Goal: Information Seeking & Learning: Check status

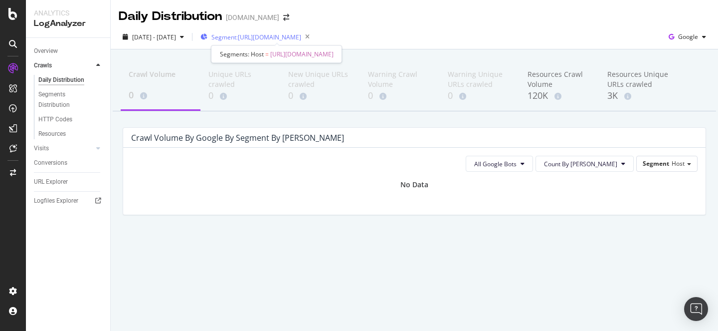
click at [301, 36] on span "Segment: [URL][DOMAIN_NAME]" at bounding box center [257, 37] width 90 height 8
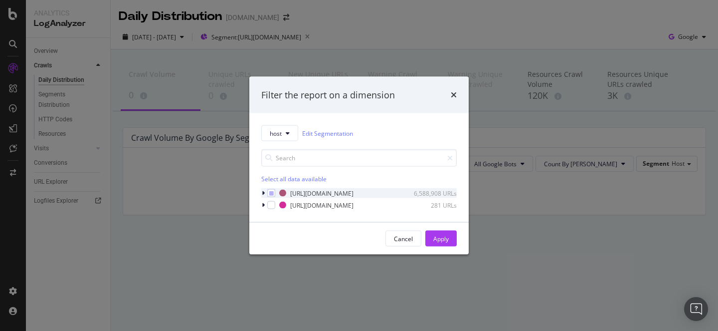
click at [263, 192] on icon "modal" at bounding box center [263, 193] width 3 height 6
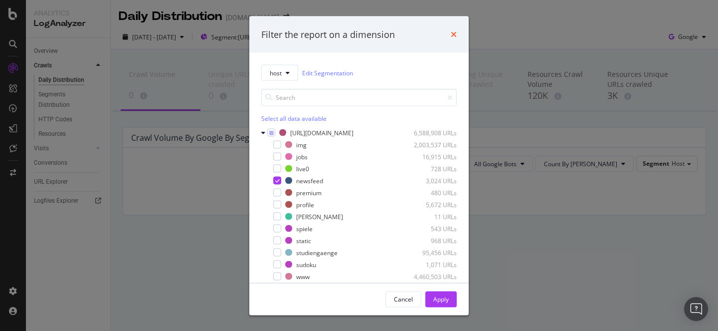
click at [455, 32] on icon "times" at bounding box center [454, 34] width 6 height 8
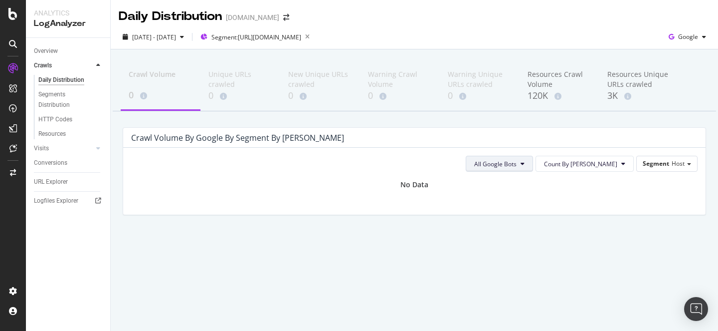
click at [517, 163] on span "All Google Bots" at bounding box center [495, 164] width 42 height 8
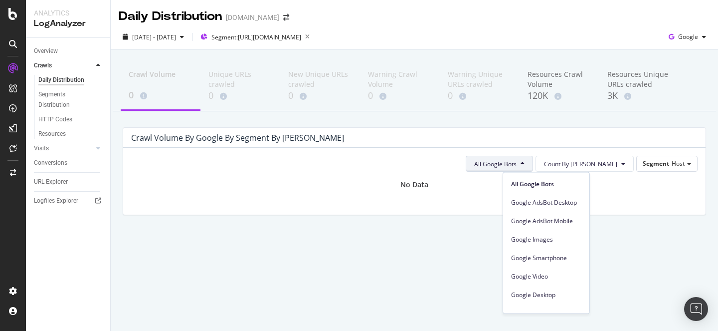
click at [413, 244] on div "Crawl Volume 0 Unique URLs crawled 0 New Unique URLs crawled 0 Warning Crawl Vo…" at bounding box center [415, 154] width 608 height 211
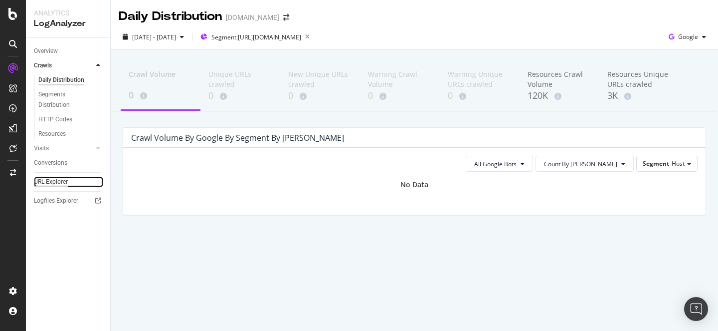
click at [64, 180] on div "URL Explorer" at bounding box center [51, 182] width 34 height 10
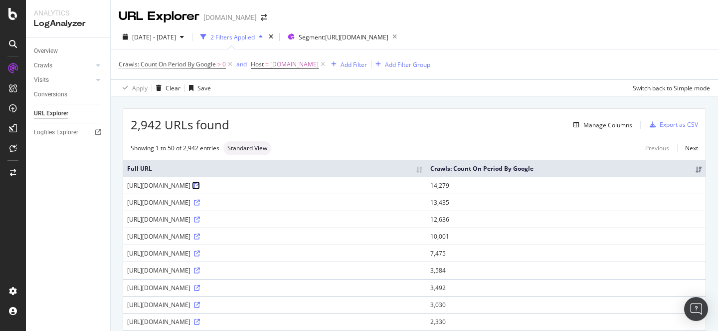
click at [200, 185] on icon at bounding box center [197, 186] width 6 height 6
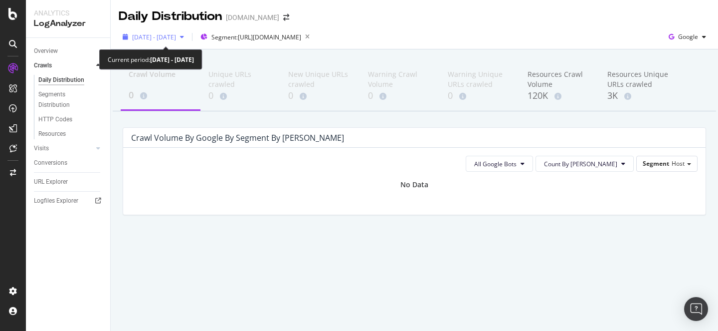
click at [184, 38] on icon "button" at bounding box center [182, 37] width 4 height 6
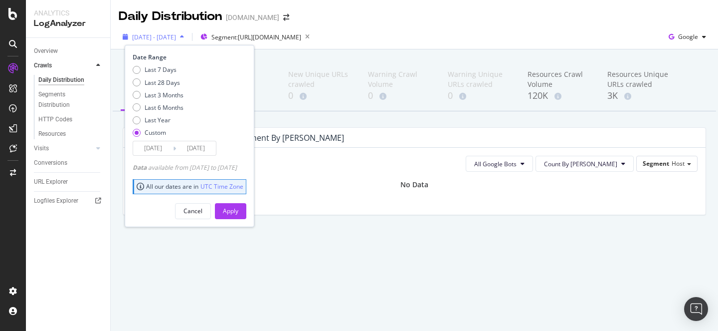
click at [184, 38] on icon "button" at bounding box center [182, 37] width 4 height 6
